Goal: Find specific page/section: Find specific page/section

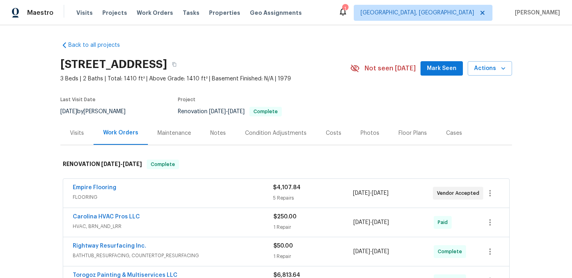
click at [74, 134] on div "Visits" at bounding box center [77, 133] width 14 height 8
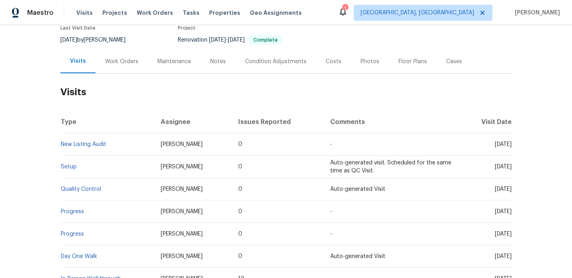
scroll to position [138, 0]
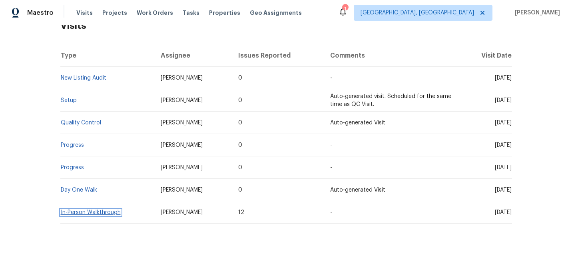
click at [95, 211] on link "In-Person Walkthrough" at bounding box center [91, 212] width 60 height 6
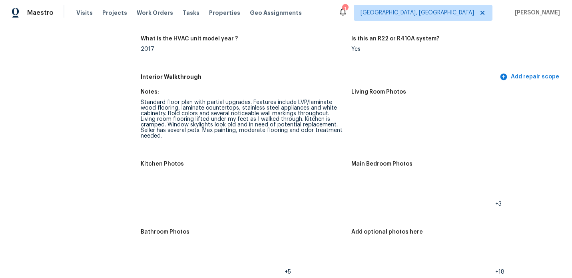
scroll to position [911, 0]
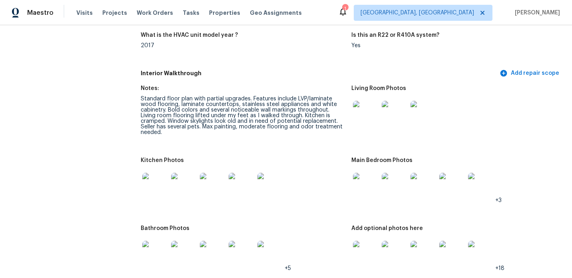
click at [156, 176] on img at bounding box center [155, 186] width 26 height 26
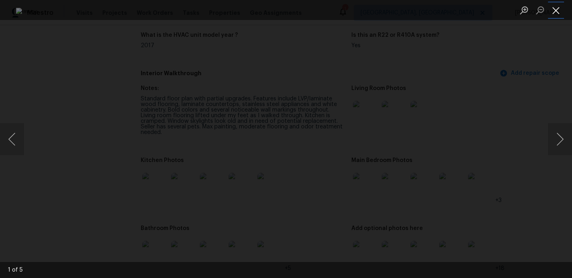
click at [557, 12] on button "Close lightbox" at bounding box center [556, 10] width 16 height 14
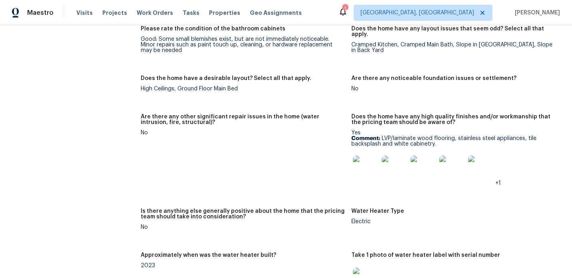
scroll to position [1352, 0]
